Goal: Information Seeking & Learning: Find specific fact

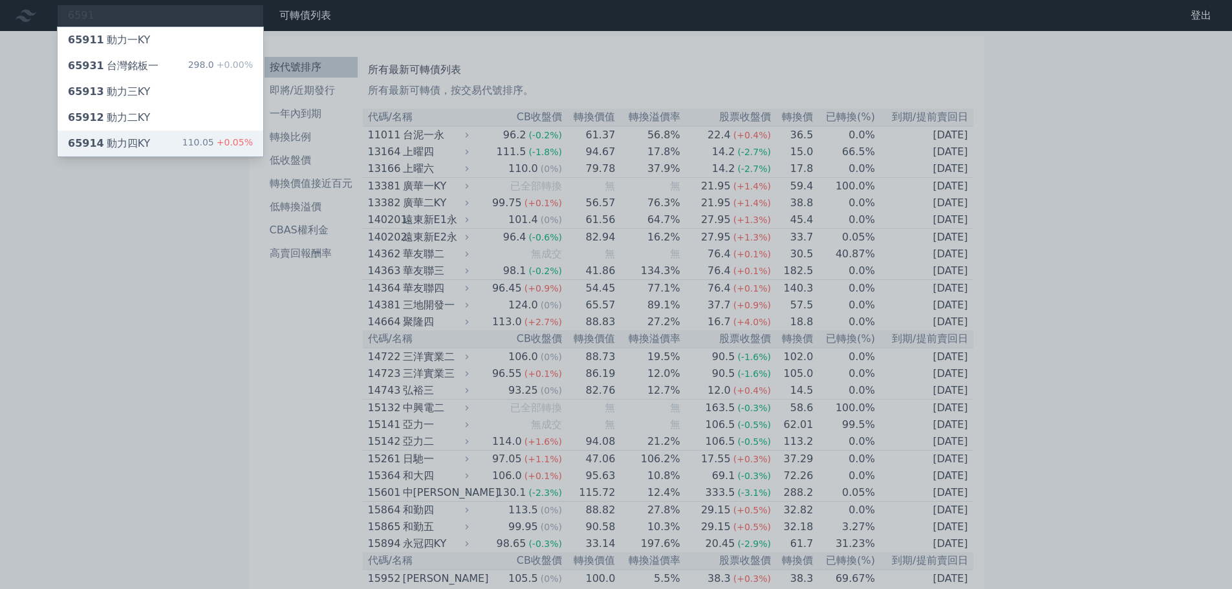
click at [118, 139] on div "65914 動力[GEOGRAPHIC_DATA]" at bounding box center [109, 144] width 82 height 16
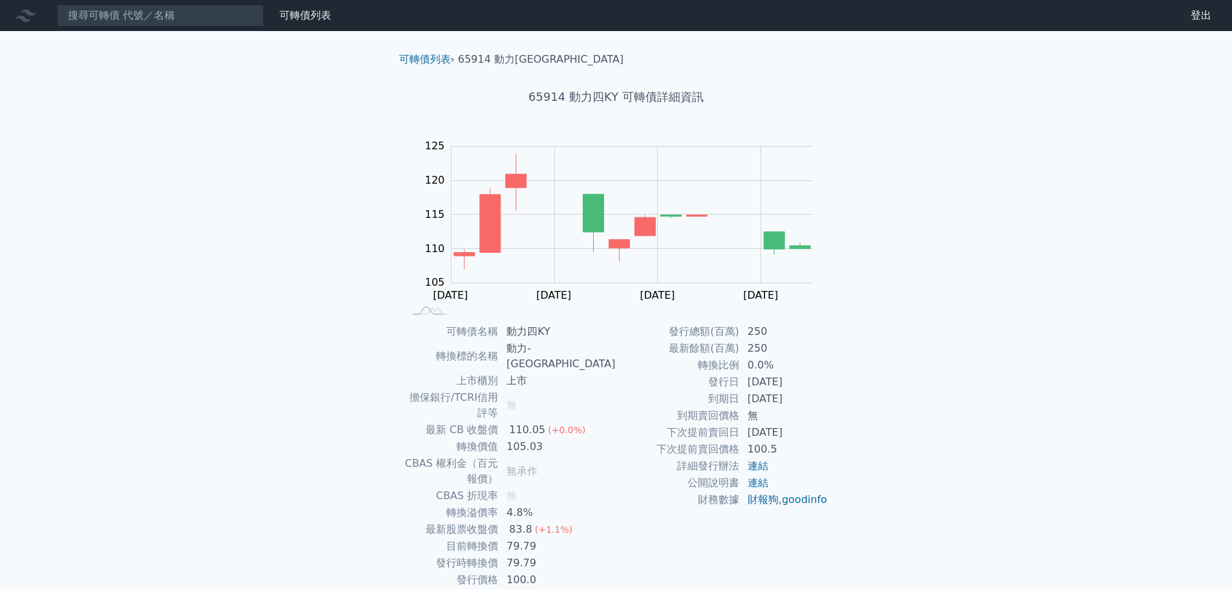
click at [541, 538] on td "79.79" at bounding box center [557, 546] width 117 height 17
click at [197, 22] on input at bounding box center [160, 16] width 207 height 22
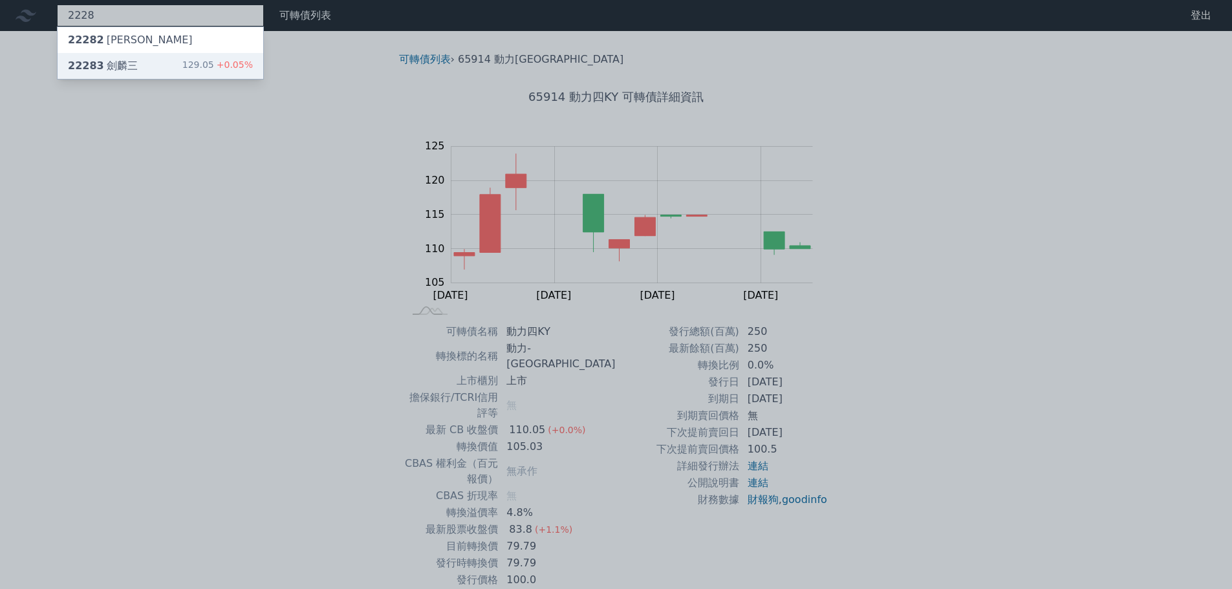
type input "2228"
click at [145, 59] on div "22283 劍麟三 129.05 +0.05%" at bounding box center [161, 66] width 206 height 26
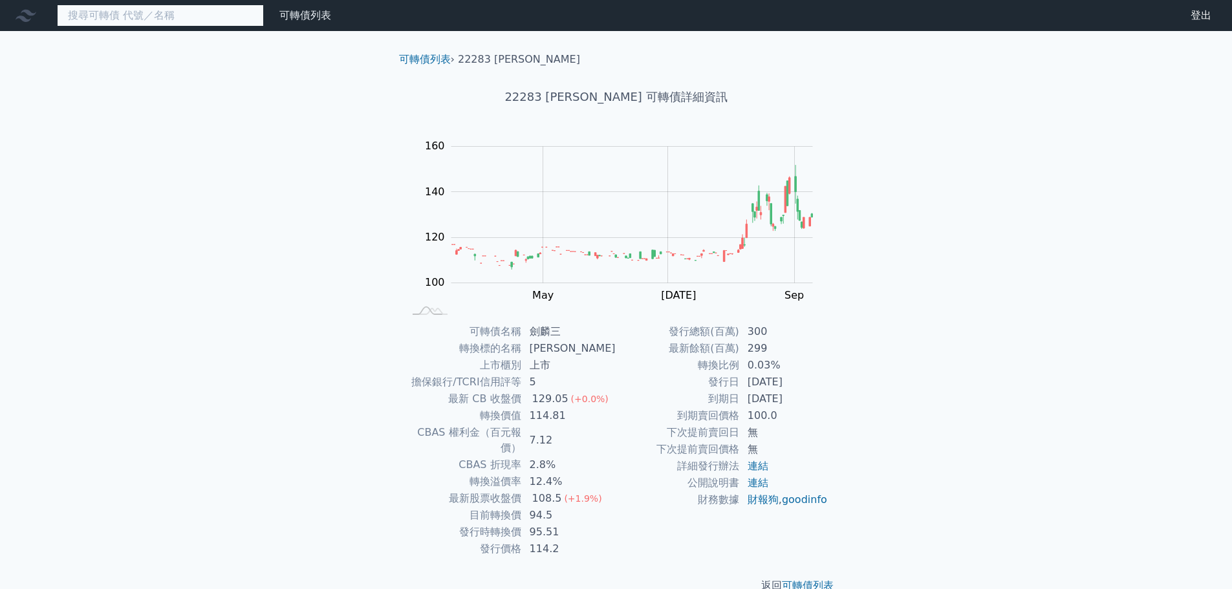
click at [133, 12] on input at bounding box center [160, 16] width 207 height 22
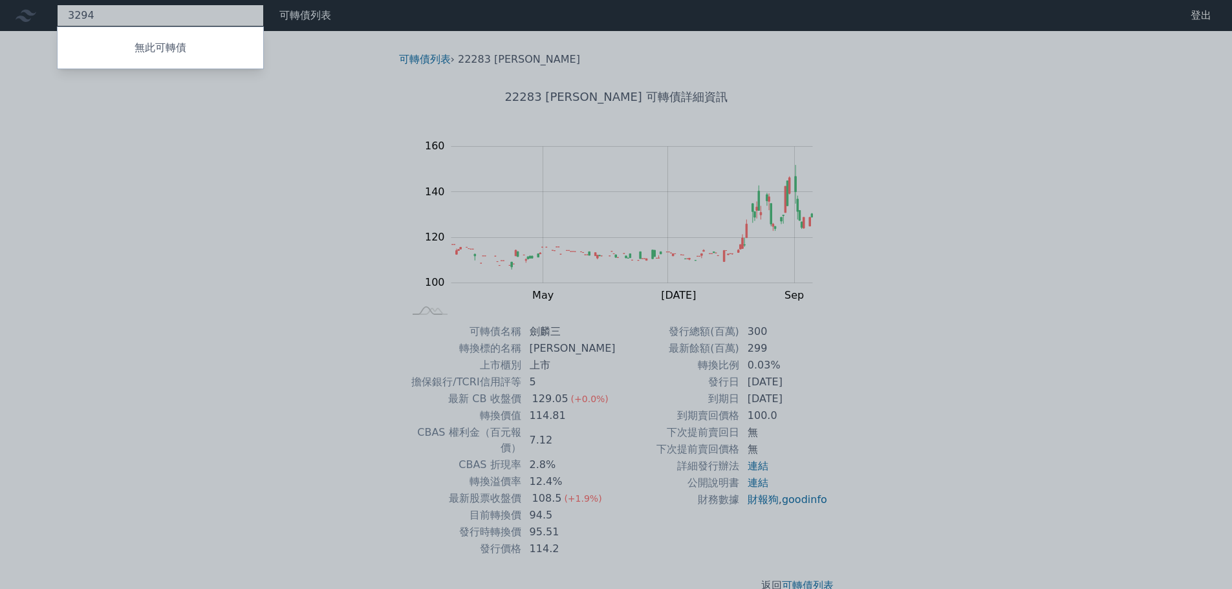
type input "3294"
